Goal: Task Accomplishment & Management: Complete application form

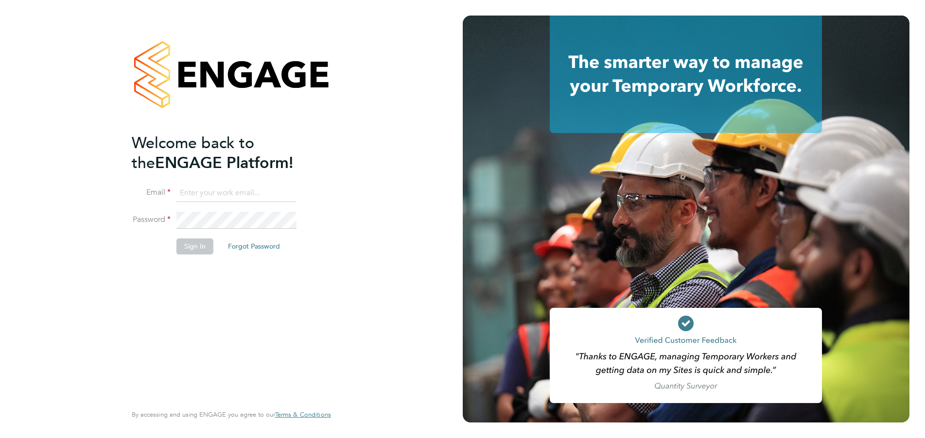
type input "jalanhay@googlemail.com"
click at [193, 244] on button "Sign In" at bounding box center [194, 247] width 37 height 16
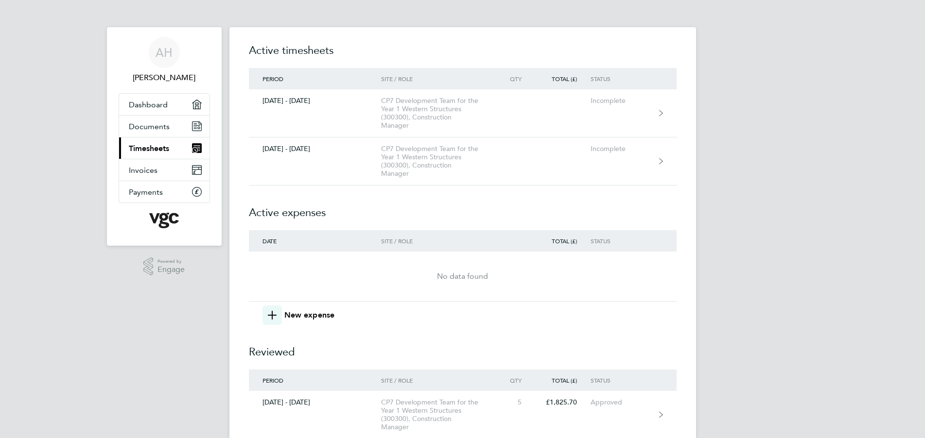
click at [161, 147] on span "Timesheets" at bounding box center [149, 148] width 40 height 9
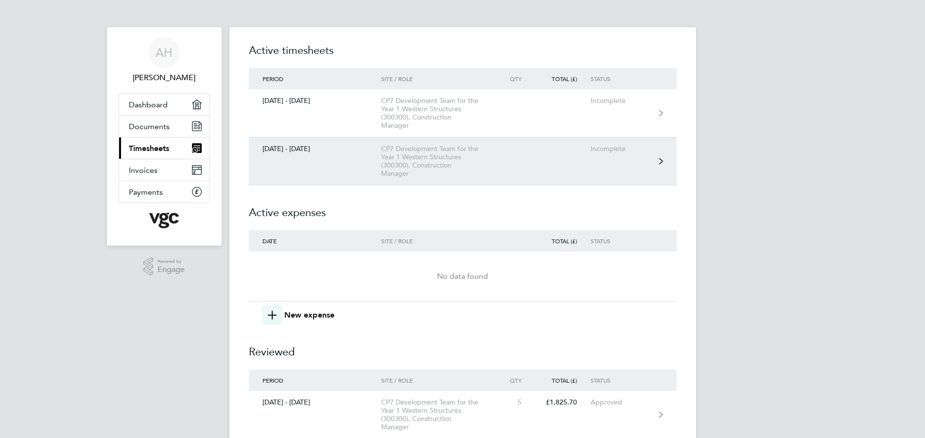
click at [412, 155] on div "CP7 Development Team for the Year 1 Western Structures (300300), Construction M…" at bounding box center [436, 161] width 111 height 33
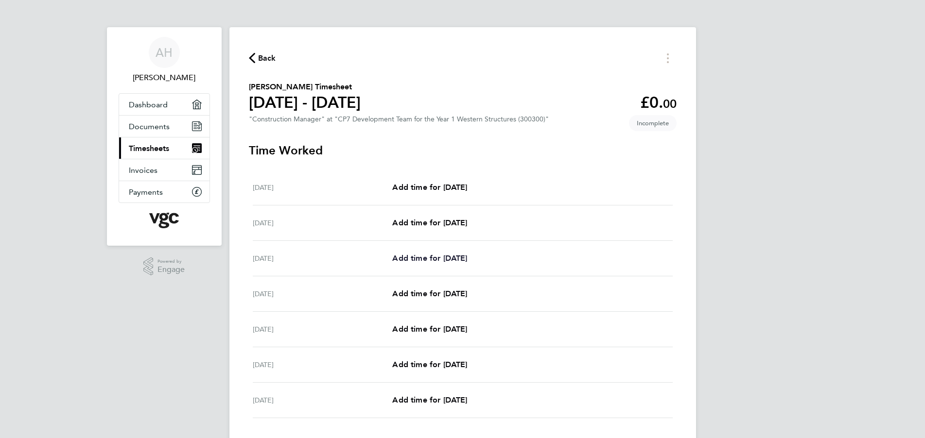
click at [430, 257] on span "Add time for [DATE]" at bounding box center [429, 258] width 75 height 9
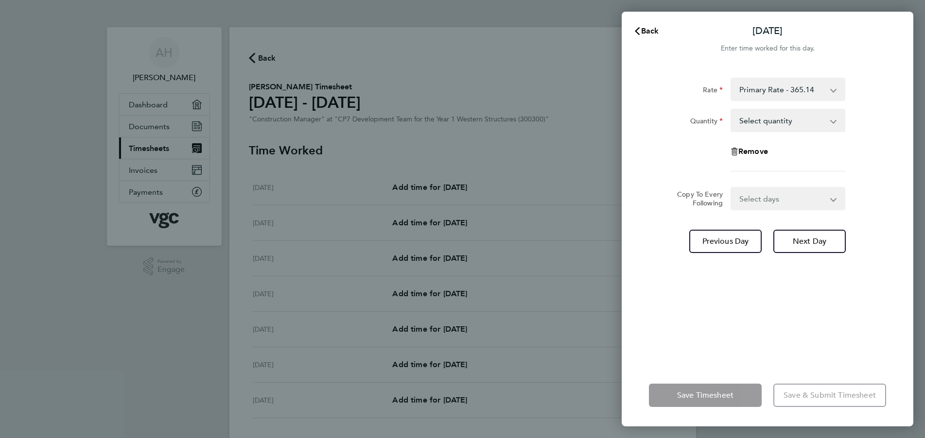
click at [770, 120] on select "Select quantity 0.5 1" at bounding box center [782, 120] width 101 height 21
select select "1"
click at [732, 110] on select "Select quantity 0.5 1" at bounding box center [782, 120] width 101 height 21
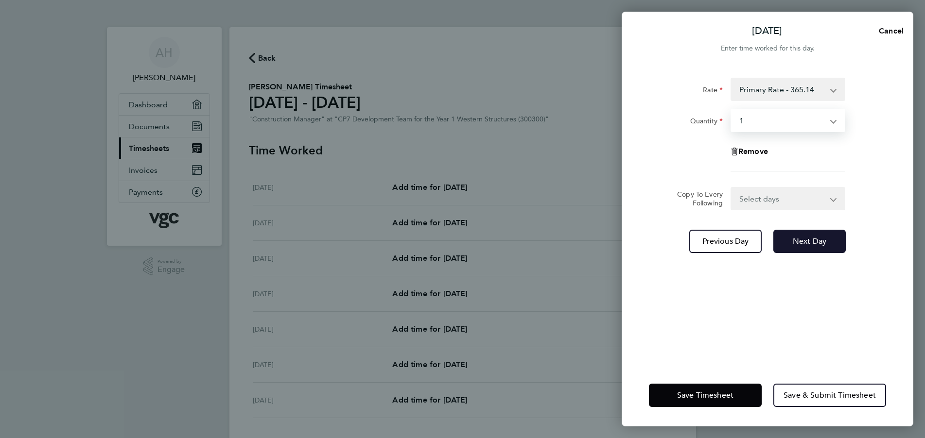
click at [810, 239] on span "Next Day" at bounding box center [810, 242] width 34 height 10
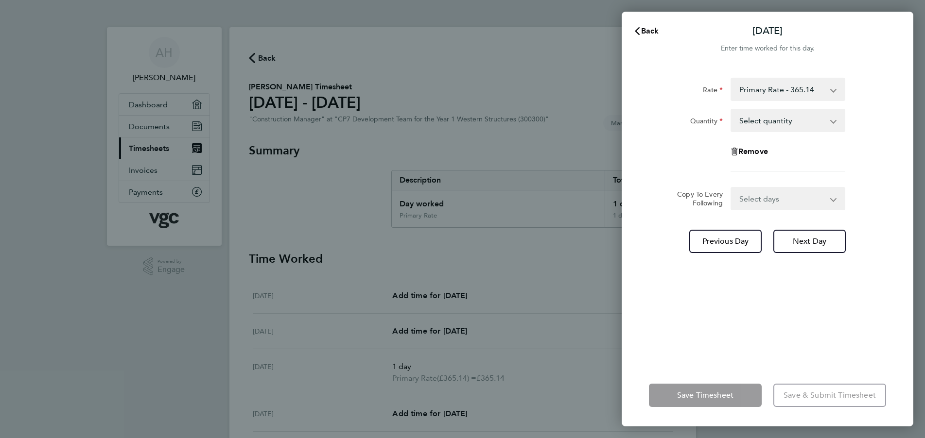
click at [757, 120] on select "Select quantity 0.5 1" at bounding box center [782, 120] width 101 height 21
select select "0.5"
click at [732, 110] on select "Select quantity 0.5 1" at bounding box center [782, 120] width 101 height 21
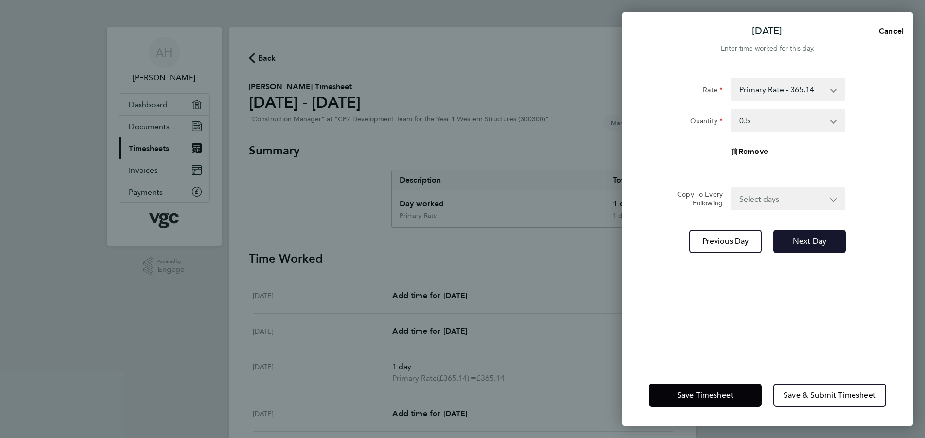
click at [812, 241] on span "Next Day" at bounding box center [810, 242] width 34 height 10
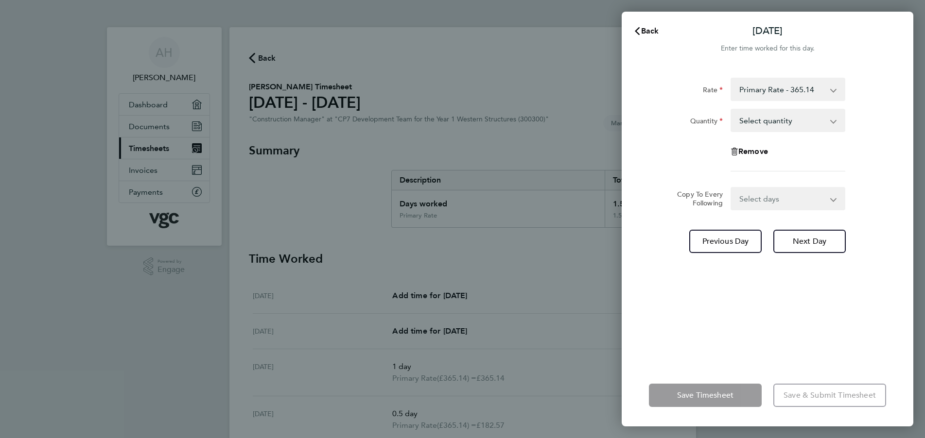
click at [761, 122] on select "Select quantity 0.5 1" at bounding box center [782, 120] width 101 height 21
select select "0.5"
click at [732, 110] on select "Select quantity 0.5 1" at bounding box center [782, 120] width 101 height 21
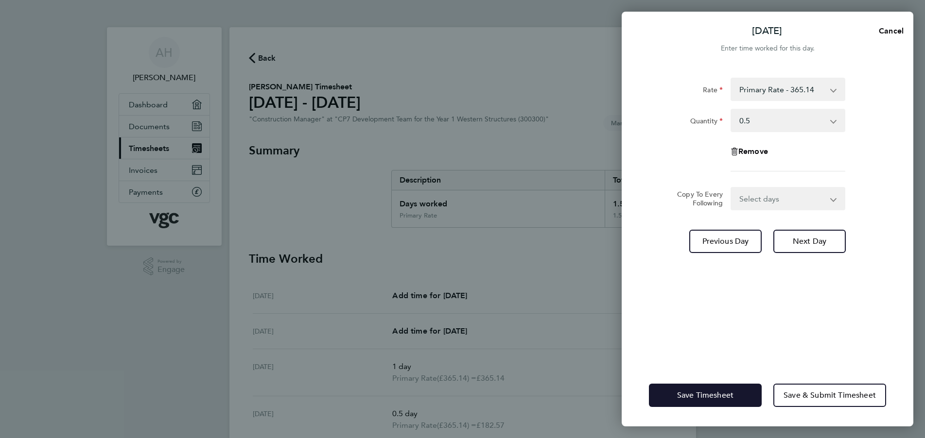
click at [710, 391] on span "Save Timesheet" at bounding box center [705, 396] width 56 height 10
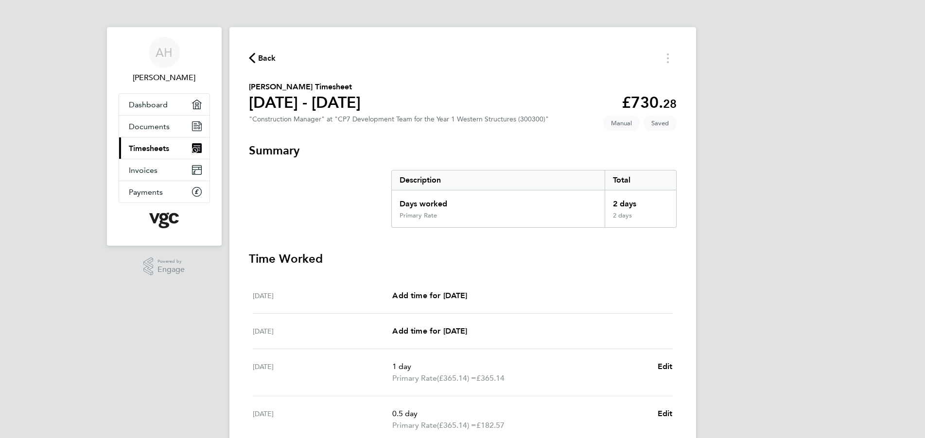
click at [265, 58] on span "Back" at bounding box center [267, 58] width 18 height 12
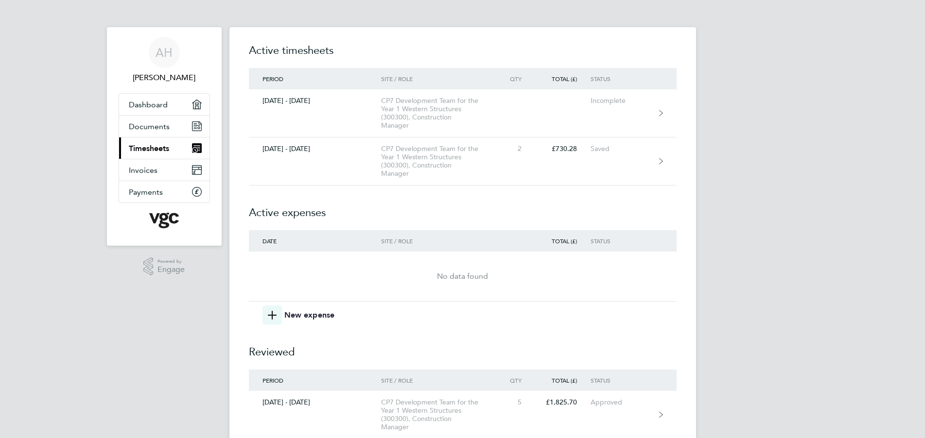
click at [290, 316] on span "New expense" at bounding box center [309, 316] width 51 height 12
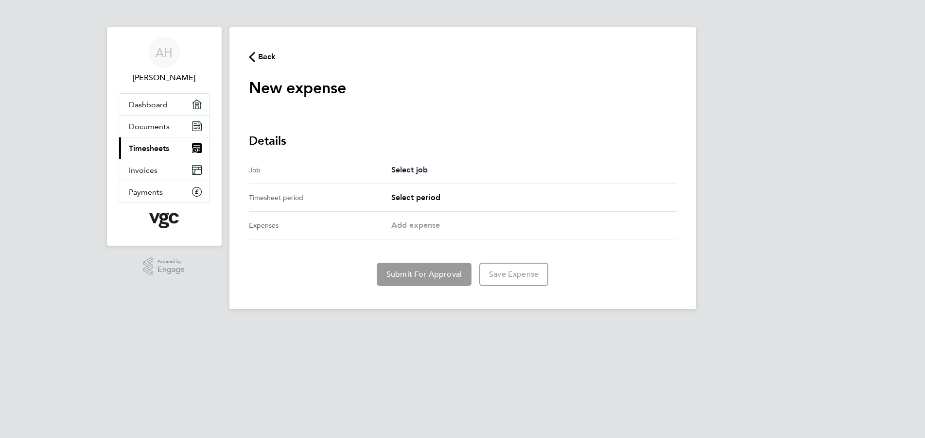
click at [408, 171] on span "Select job" at bounding box center [409, 169] width 37 height 9
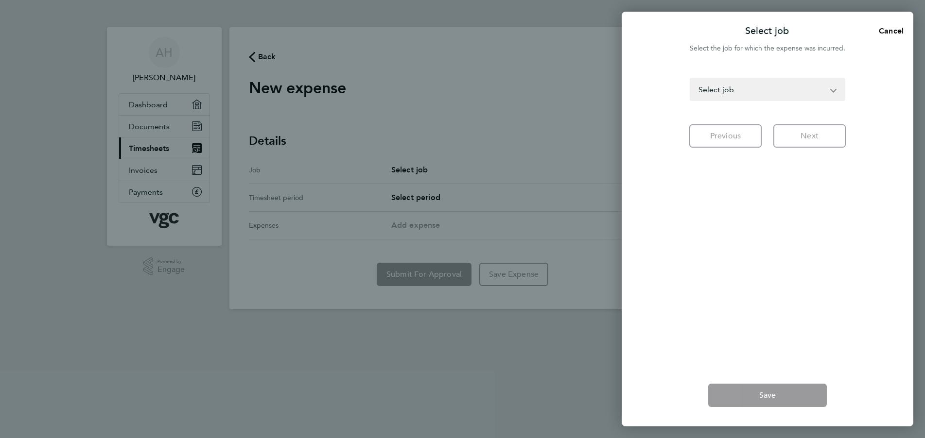
click at [731, 86] on select "Western Renewals (300131) - Construction Manager CP7 Development Team for the Y…" at bounding box center [762, 89] width 142 height 21
select select "275455"
click at [691, 79] on select "Western Renewals (300131) - Construction Manager CP7 Development Team for the Y…" at bounding box center [762, 89] width 142 height 21
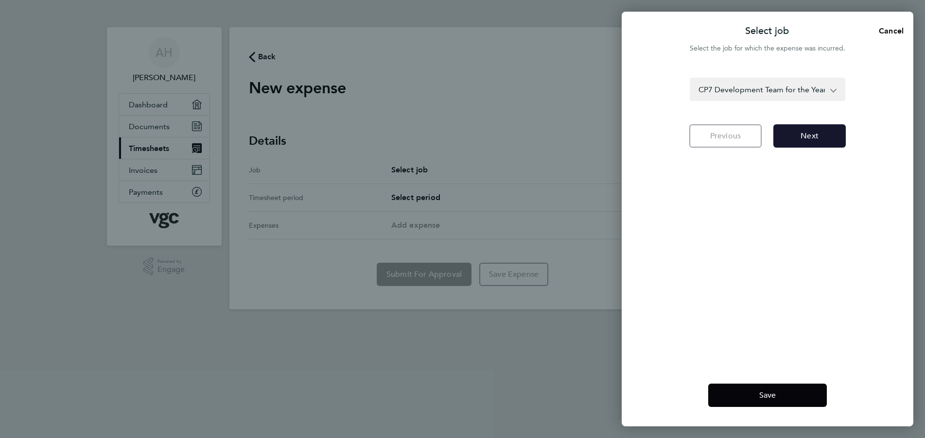
click at [831, 132] on button "Next" at bounding box center [809, 135] width 72 height 23
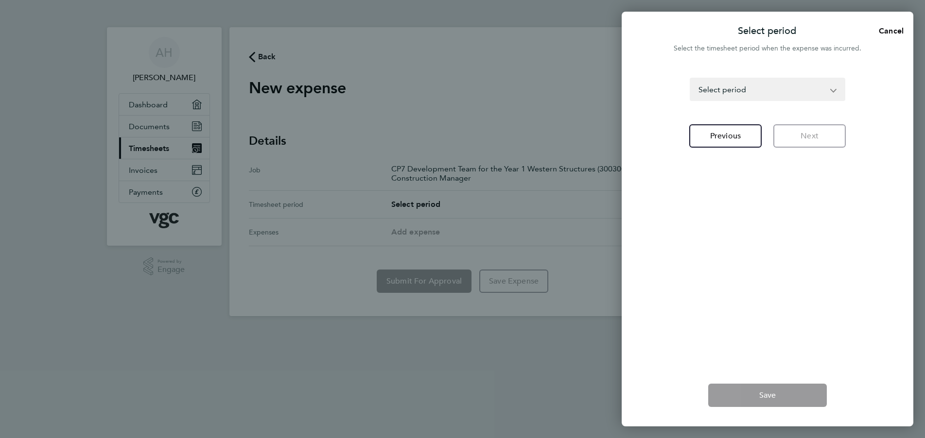
click at [718, 87] on select "[DATE] - [DATE] [DATE] - [DATE] [DATE] - [DATE] [DATE] - [DATE] [DATE] - [DATE]…" at bounding box center [762, 89] width 142 height 21
select select "30: Object"
click at [691, 79] on select "[DATE] - [DATE] [DATE] - [DATE] [DATE] - [DATE] [DATE] - [DATE] [DATE] - [DATE]…" at bounding box center [762, 89] width 142 height 21
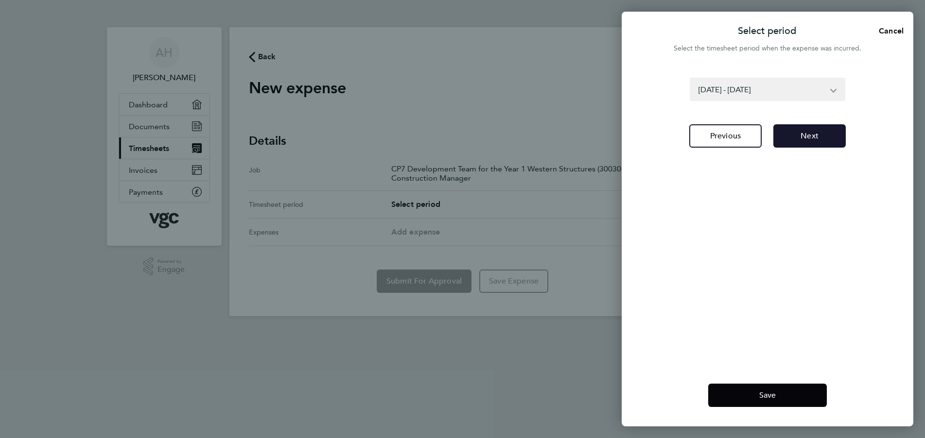
click at [823, 135] on button "Next" at bounding box center [809, 135] width 72 height 23
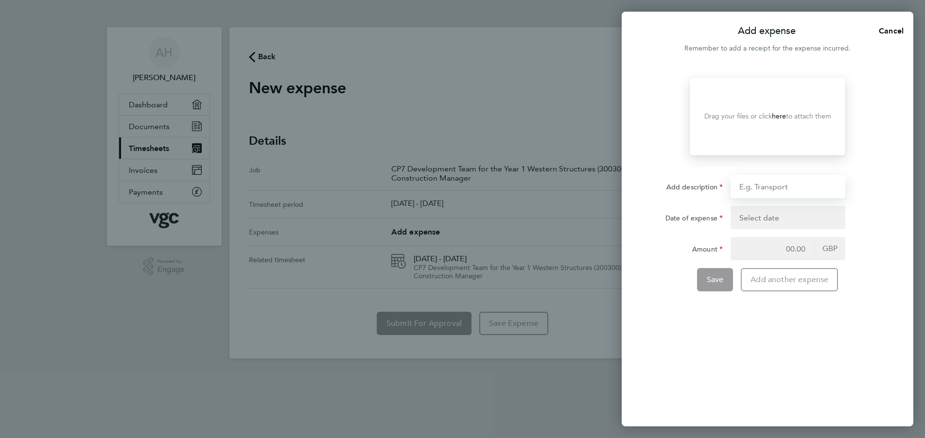
click at [790, 187] on input "Add description" at bounding box center [788, 186] width 115 height 23
click at [781, 188] on input "Travel to FRome" at bounding box center [788, 186] width 115 height 23
click at [804, 187] on input "Travel to Frome" at bounding box center [788, 186] width 115 height 23
type input "Travel to Frome Station 120m @ £0.45"
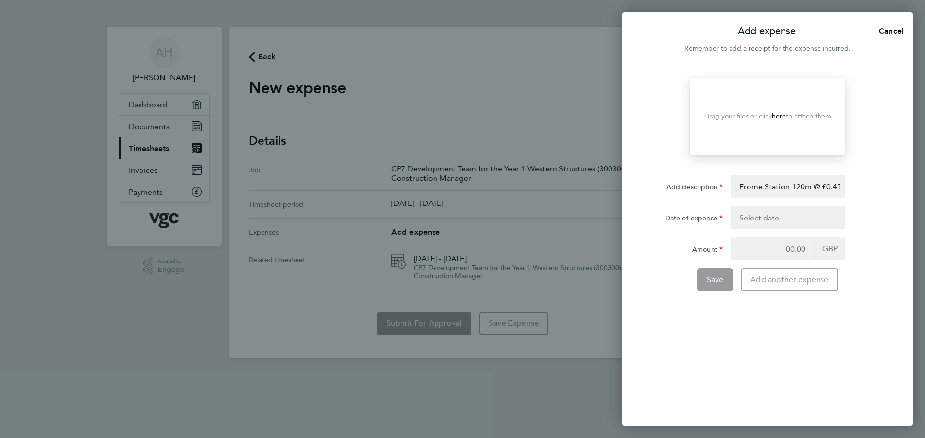
click at [767, 217] on button "button" at bounding box center [788, 217] width 115 height 23
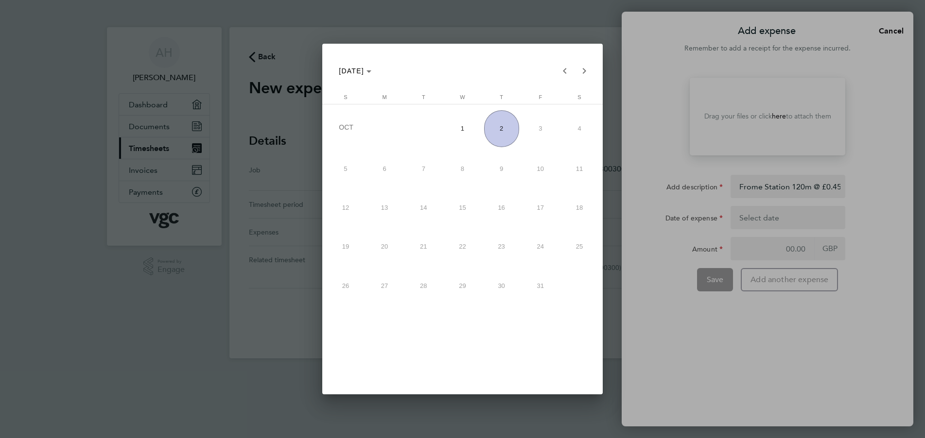
scroll to position [0, 0]
click at [566, 67] on span "Previous month" at bounding box center [564, 70] width 19 height 19
click at [386, 324] on span "29" at bounding box center [384, 322] width 35 height 35
type input "[DATE]"
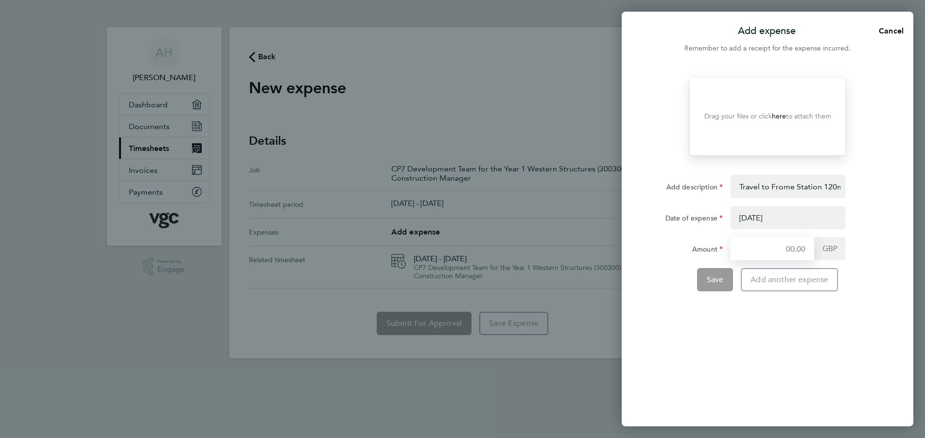
click at [759, 248] on input "Amount" at bounding box center [773, 248] width 84 height 23
type input "54.00"
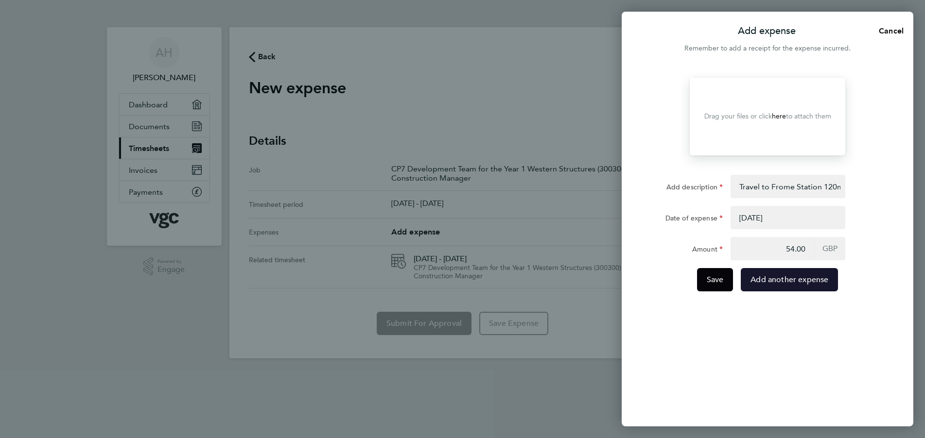
click at [774, 276] on span "Add another expense" at bounding box center [789, 280] width 78 height 10
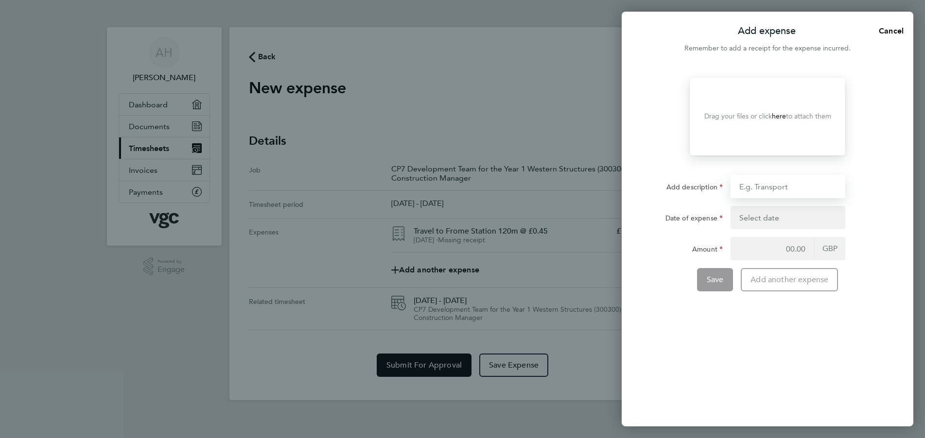
click at [784, 187] on input "Add description" at bounding box center [788, 186] width 115 height 23
click at [749, 188] on input "TRavel to Fr" at bounding box center [788, 186] width 115 height 23
click at [784, 186] on input "Travel to Fr" at bounding box center [788, 186] width 115 height 23
type input "Travel to Frome Station 120m @ £0.45"
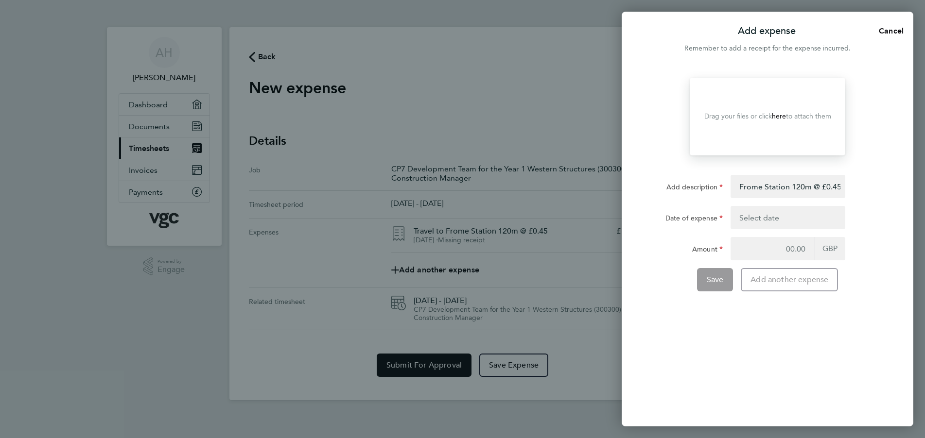
scroll to position [0, 0]
click at [767, 216] on button "button" at bounding box center [788, 217] width 115 height 23
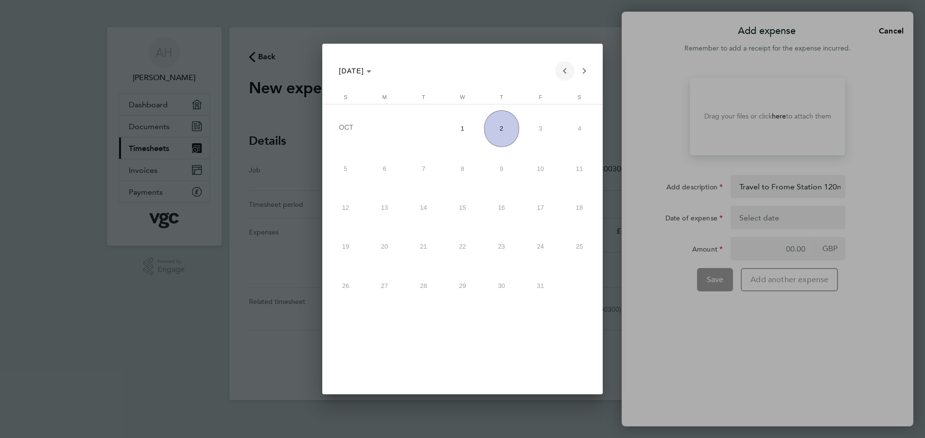
click at [563, 71] on span "Previous month" at bounding box center [564, 70] width 19 height 19
click at [425, 323] on span "30" at bounding box center [423, 322] width 35 height 35
type input "[DATE]"
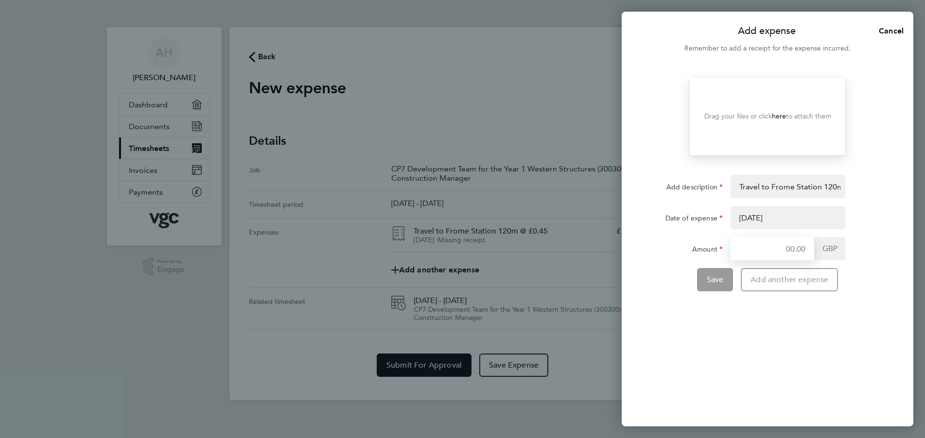
click at [768, 249] on input "Amount" at bounding box center [773, 248] width 84 height 23
type input "54"
click at [704, 283] on button "Save" at bounding box center [715, 279] width 36 height 23
